Goal: Navigation & Orientation: Find specific page/section

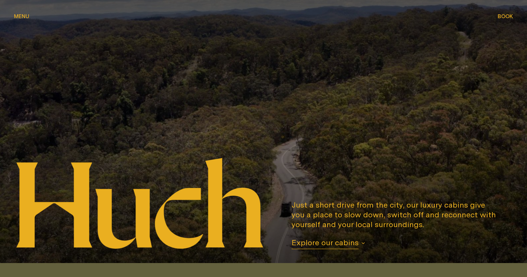
click at [351, 246] on span "Explore our cabins" at bounding box center [325, 244] width 67 height 12
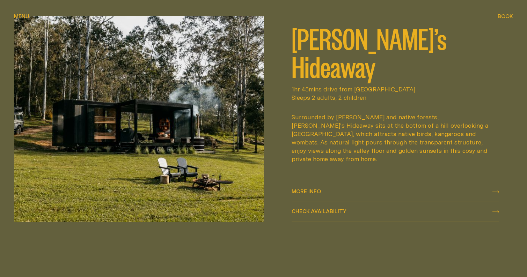
scroll to position [373, 0]
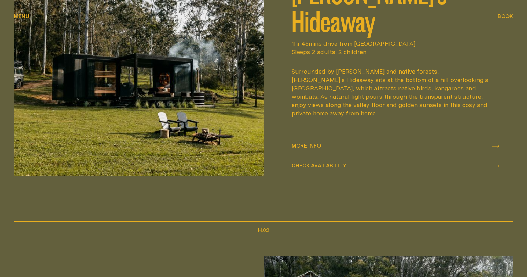
click at [346, 165] on span "Check availability" at bounding box center [319, 165] width 55 height 5
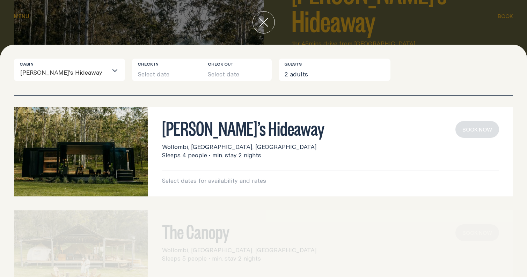
scroll to position [0, 0]
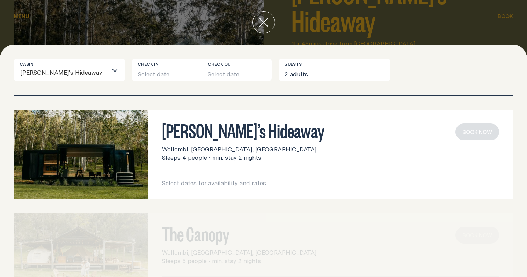
click at [263, 25] on icon "close" at bounding box center [263, 22] width 9 height 9
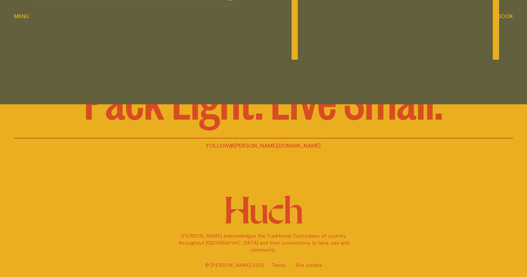
scroll to position [1449, 0]
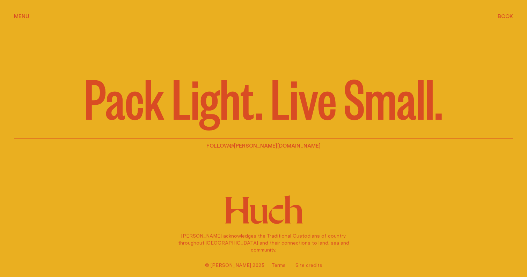
click at [505, 17] on span "Book" at bounding box center [505, 16] width 15 height 5
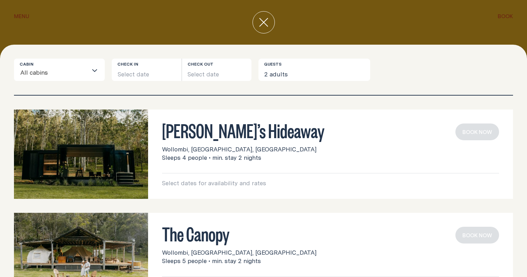
click at [261, 24] on icon "close" at bounding box center [263, 22] width 8 height 8
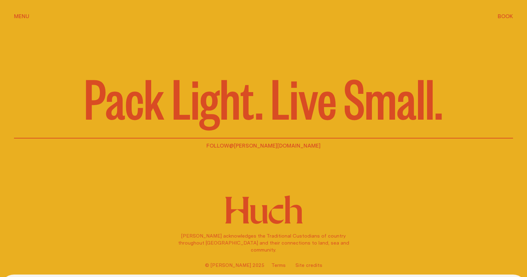
click at [21, 18] on span "Menu" at bounding box center [21, 16] width 15 height 5
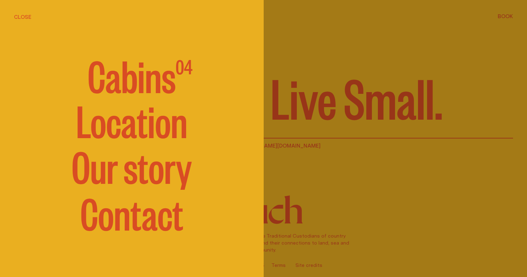
click at [157, 135] on link "Location" at bounding box center [131, 120] width 111 height 42
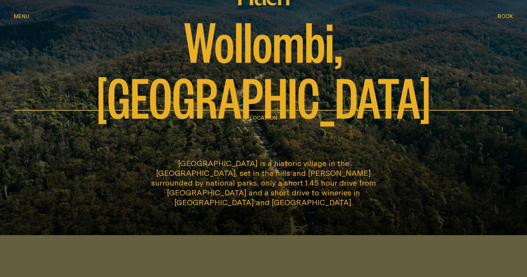
scroll to position [25, 0]
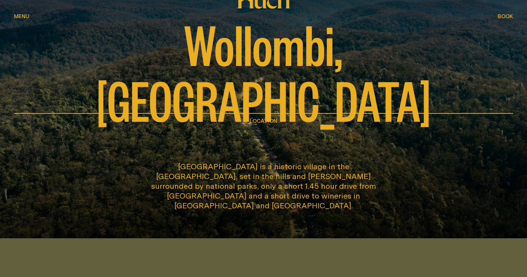
click at [13, 14] on div "Wollombi, [GEOGRAPHIC_DATA] Location" at bounding box center [263, 52] width 527 height 155
click at [16, 15] on div "Menu Menu" at bounding box center [21, 16] width 15 height 5
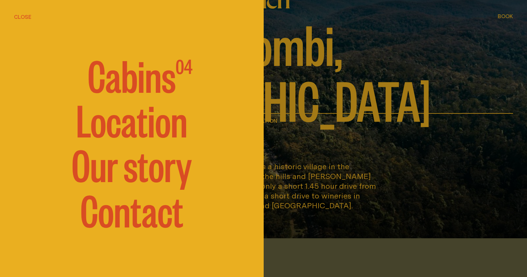
click at [135, 180] on link "Our story" at bounding box center [132, 164] width 120 height 42
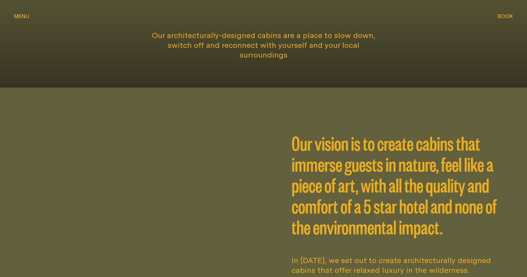
scroll to position [184, 0]
